Goal: Check status: Check status

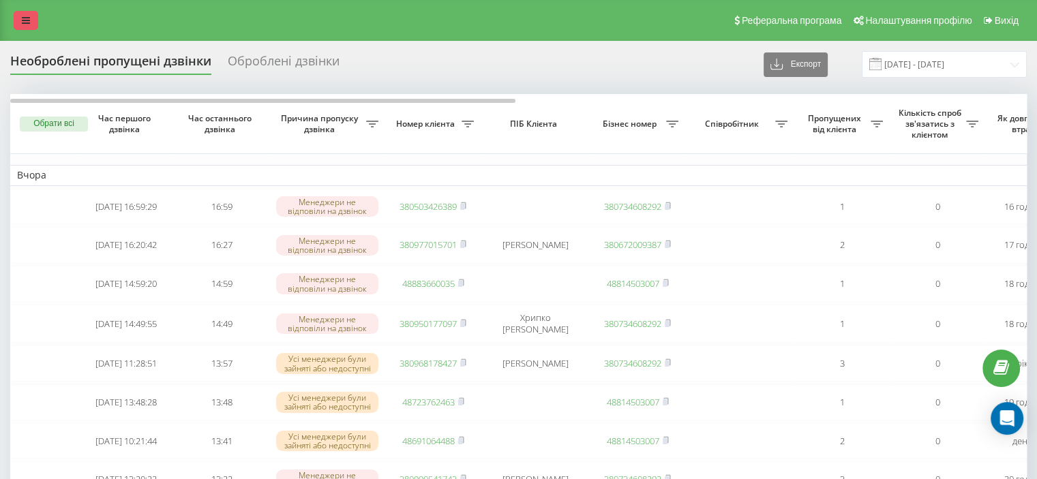
click at [23, 23] on icon at bounding box center [26, 21] width 8 height 10
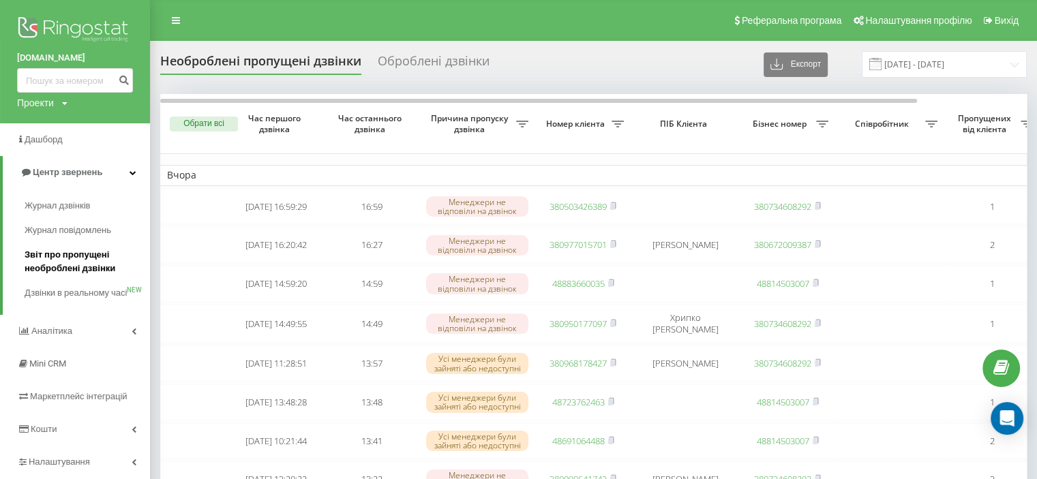
click at [83, 264] on span "Звіт про пропущені необроблені дзвінки" at bounding box center [84, 261] width 119 height 27
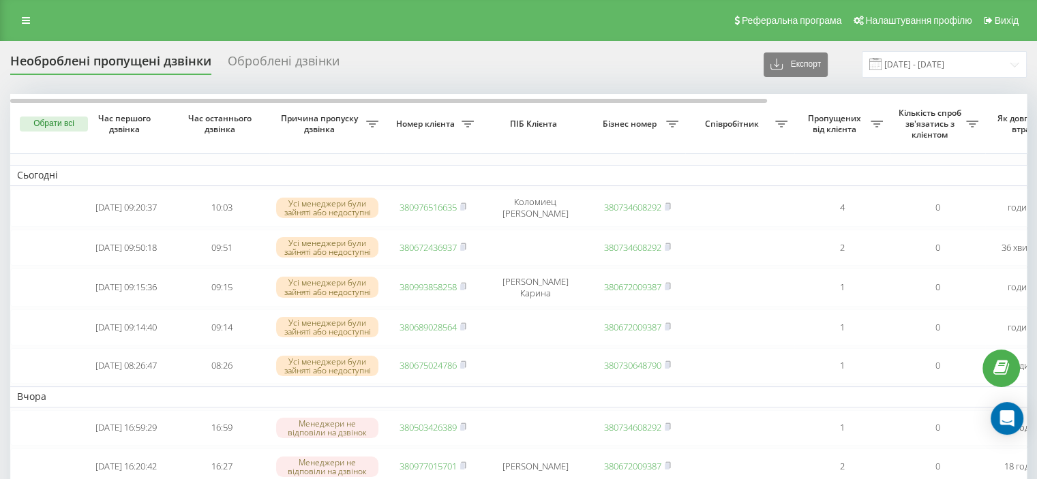
click at [298, 67] on div "Оброблені дзвінки" at bounding box center [284, 64] width 112 height 21
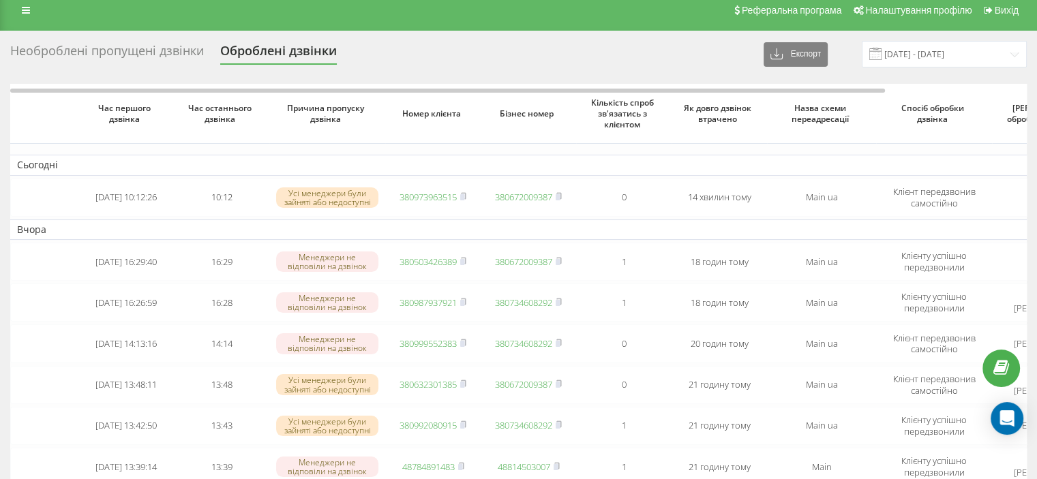
click at [188, 46] on div "Необроблені пропущені дзвінки" at bounding box center [107, 54] width 194 height 21
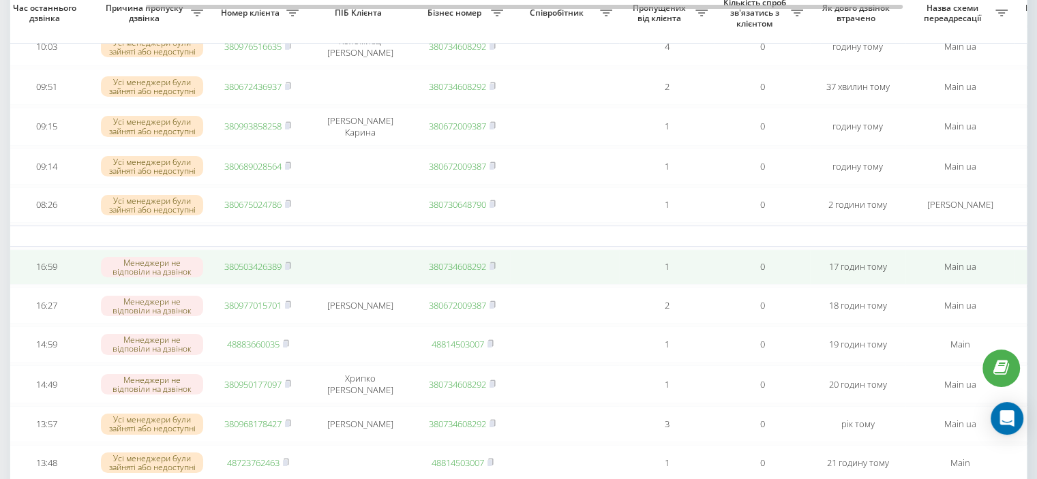
scroll to position [128, 0]
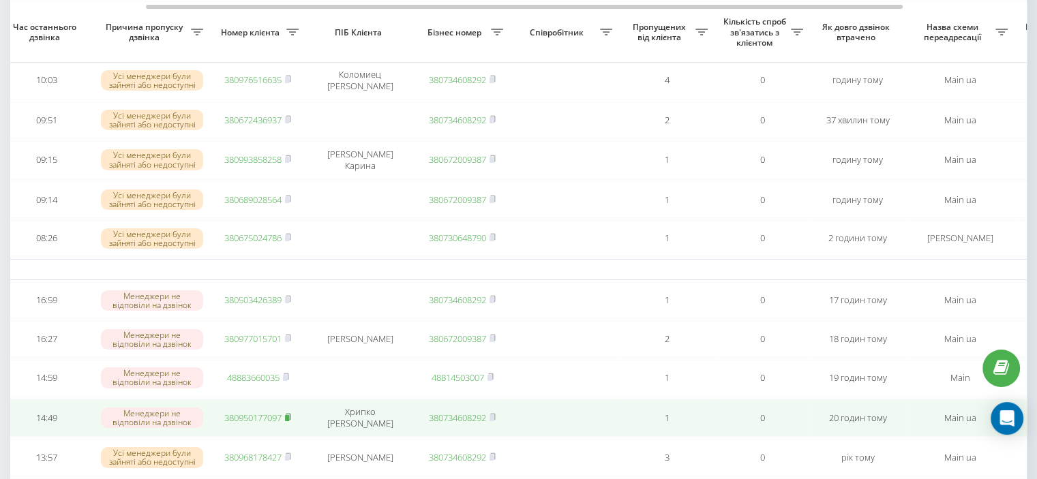
drag, startPoint x: 286, startPoint y: 423, endPoint x: 289, endPoint y: 430, distance: 7.8
click at [289, 421] on rect at bounding box center [287, 418] width 4 height 6
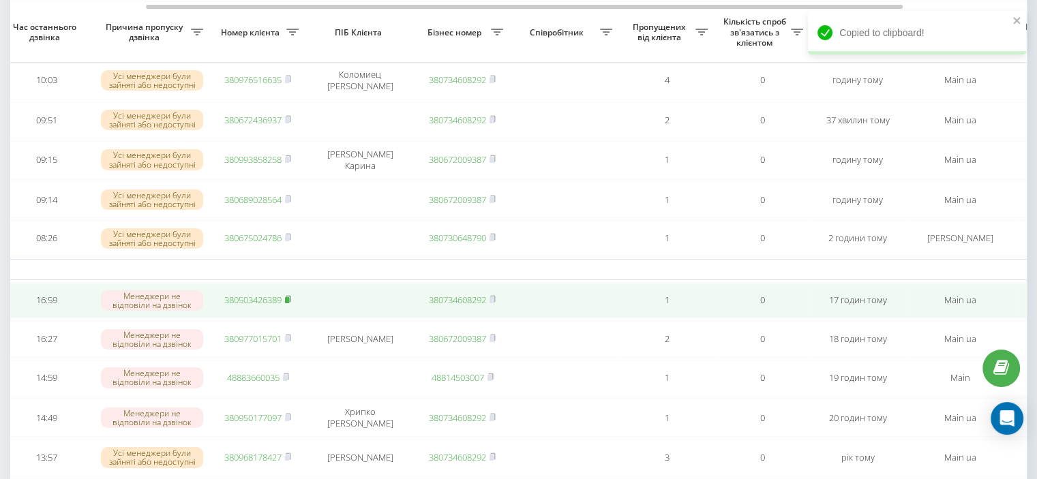
click at [290, 302] on icon at bounding box center [288, 299] width 6 height 8
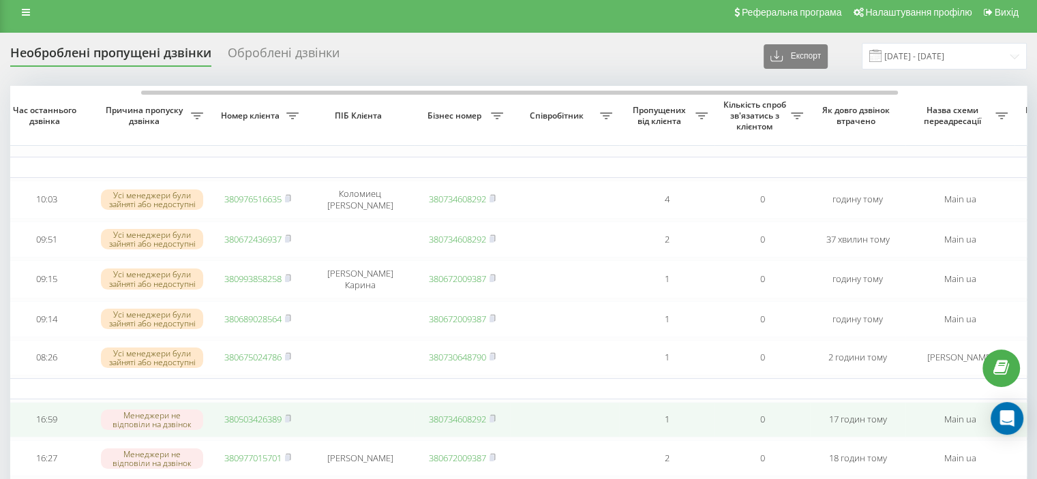
scroll to position [0, 0]
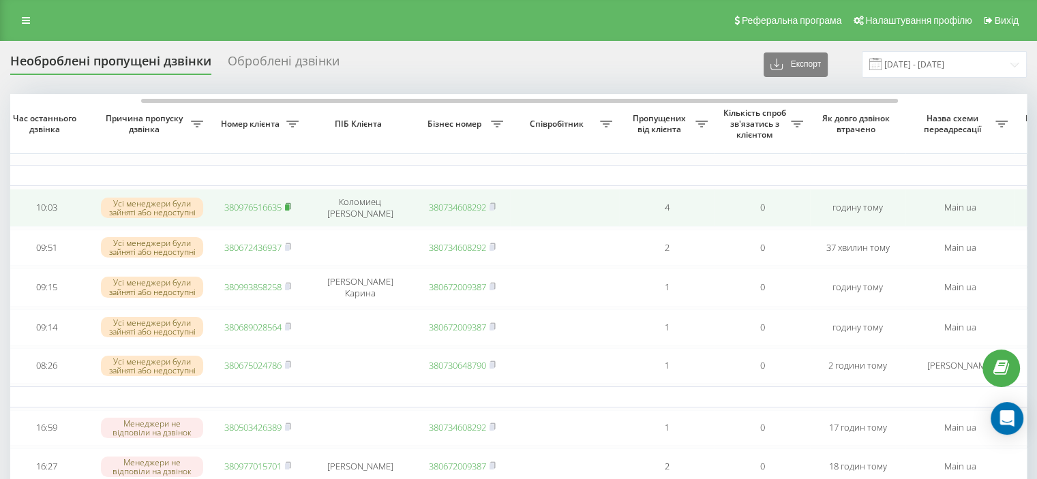
click at [291, 204] on icon at bounding box center [288, 206] width 5 height 6
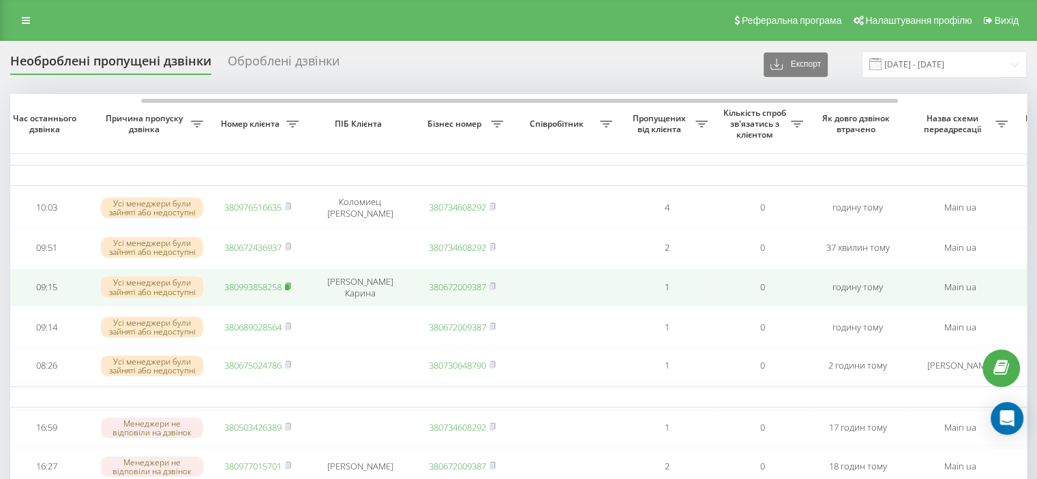
click at [291, 287] on icon at bounding box center [288, 286] width 6 height 8
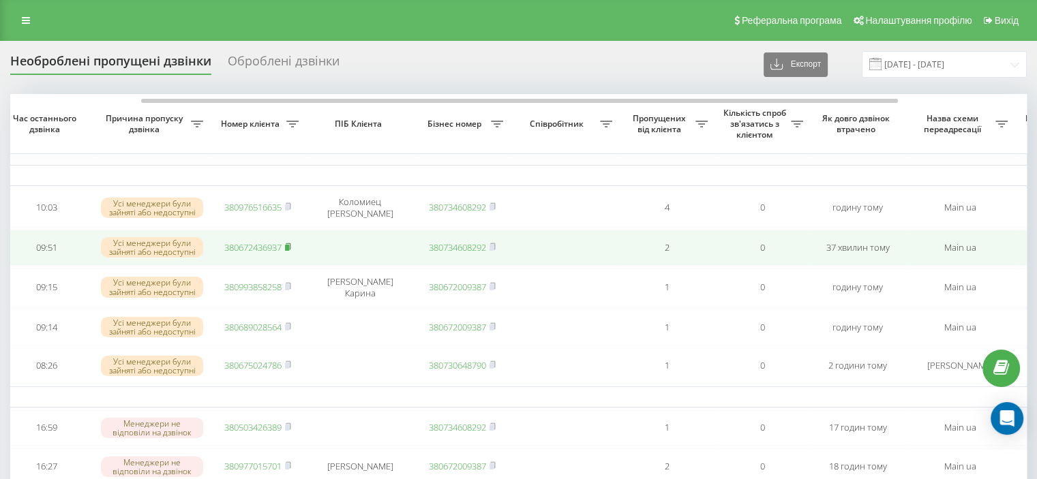
click at [289, 247] on rect at bounding box center [287, 248] width 4 height 6
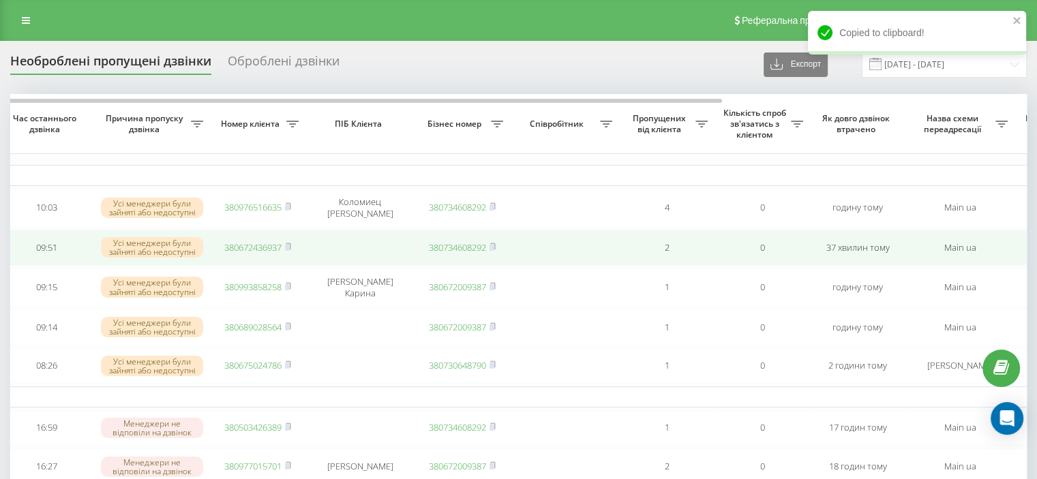
scroll to position [46, 0]
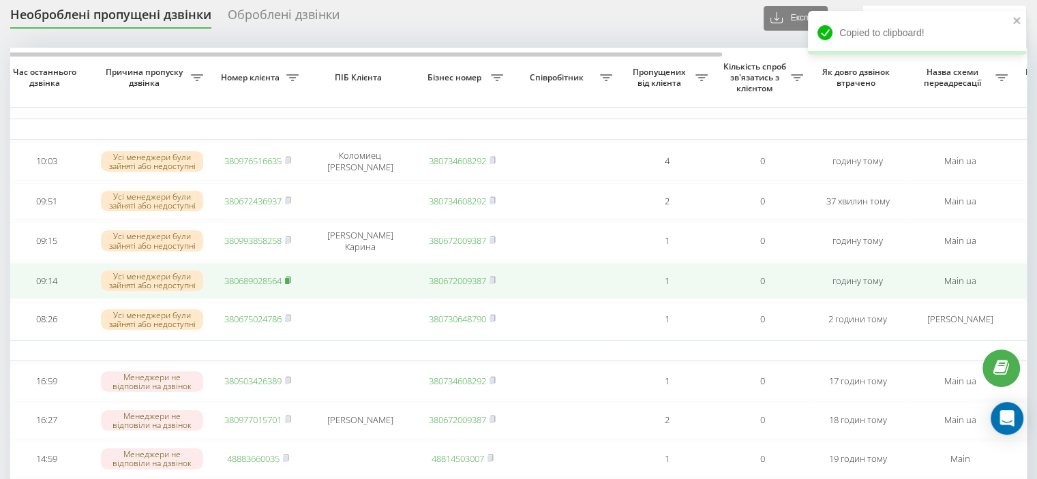
click at [291, 280] on icon at bounding box center [288, 280] width 5 height 6
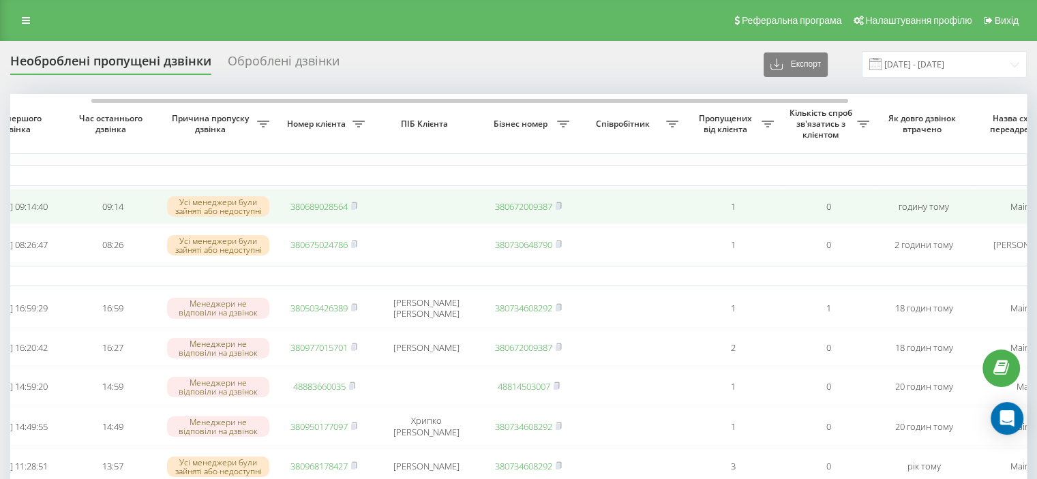
scroll to position [0, 109]
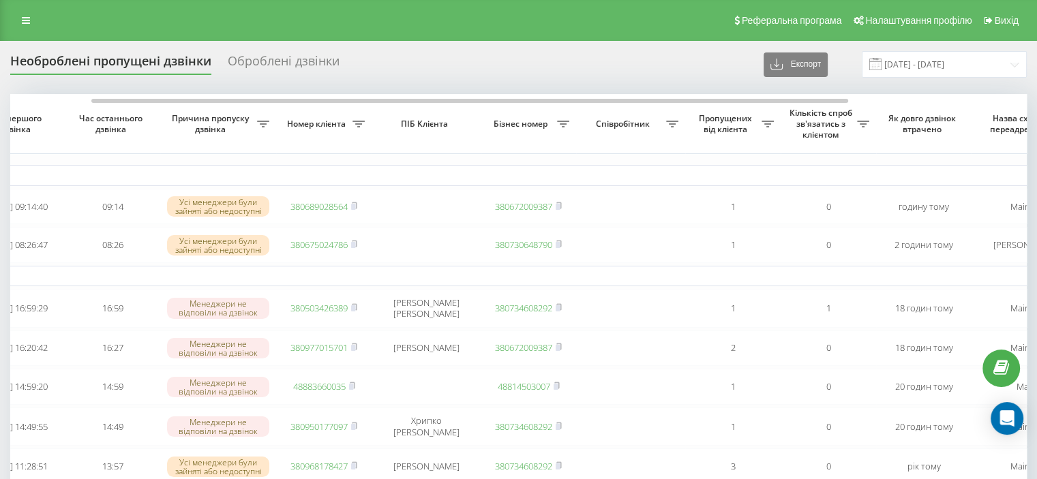
click at [284, 68] on div "Оброблені дзвінки" at bounding box center [284, 64] width 112 height 21
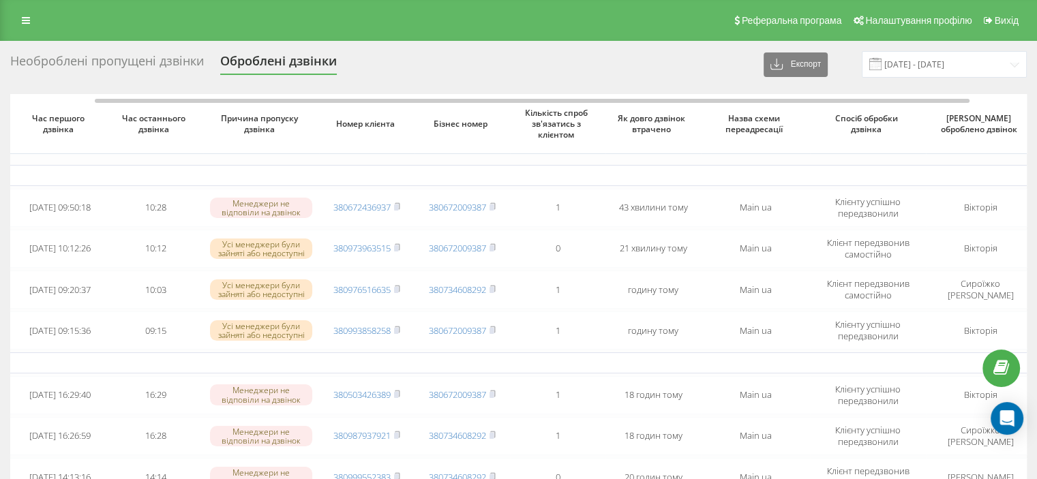
scroll to position [0, 65]
click at [176, 61] on div "Необроблені пропущені дзвінки" at bounding box center [107, 64] width 194 height 21
